Goal: Task Accomplishment & Management: Use online tool/utility

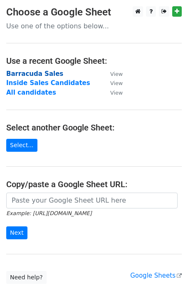
click at [39, 73] on strong "Barracuda Sales" at bounding box center [34, 74] width 57 height 8
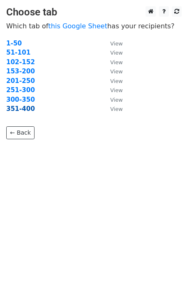
click at [25, 108] on strong "351-400" at bounding box center [20, 109] width 29 height 8
